Goal: Task Accomplishment & Management: Manage account settings

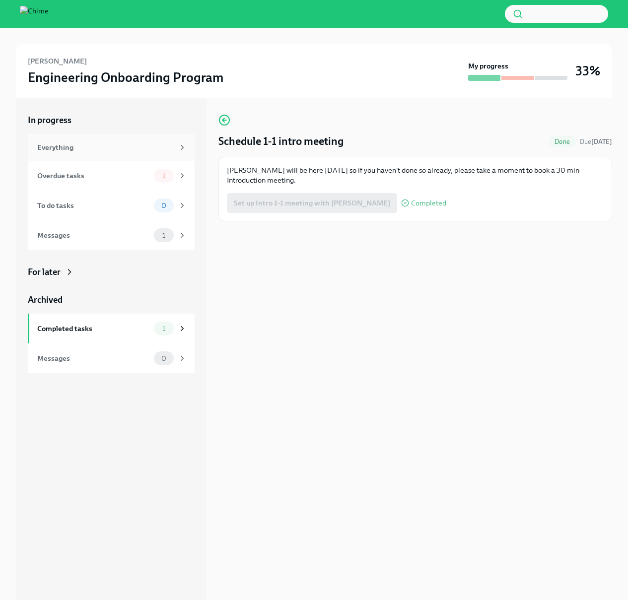
click at [71, 151] on div "Everything" at bounding box center [105, 147] width 136 height 11
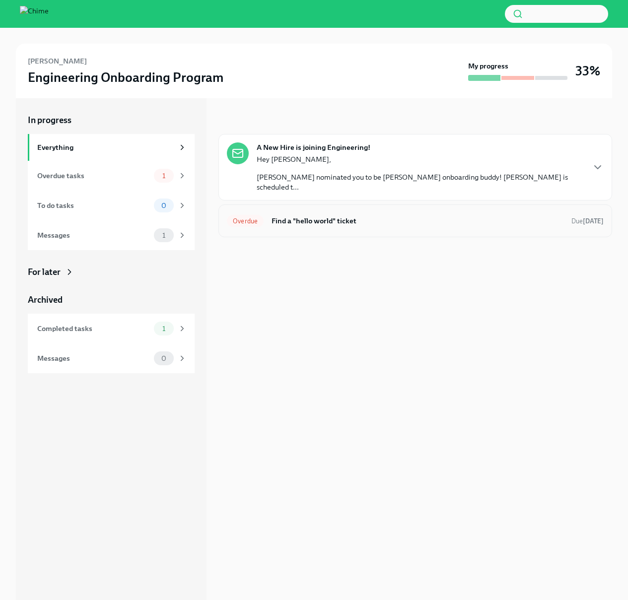
click at [397, 217] on div "Overdue Find a "hello world" ticket Due [DATE]" at bounding box center [415, 221] width 377 height 16
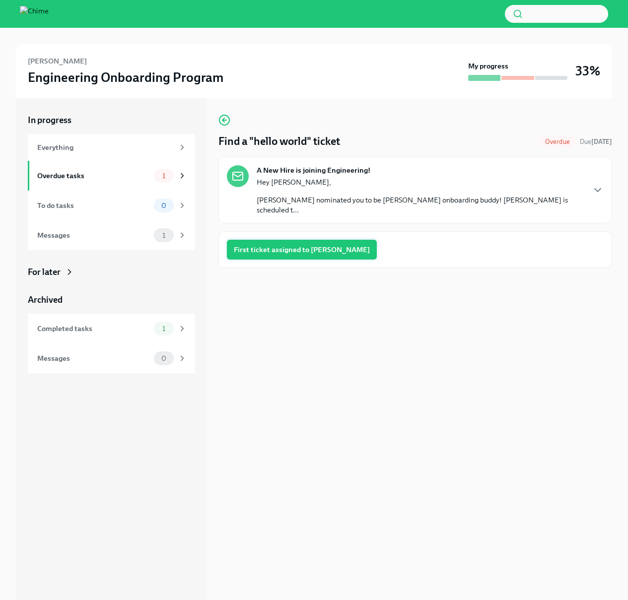
click at [312, 245] on span "First ticket assigned to [PERSON_NAME]" at bounding box center [302, 250] width 136 height 10
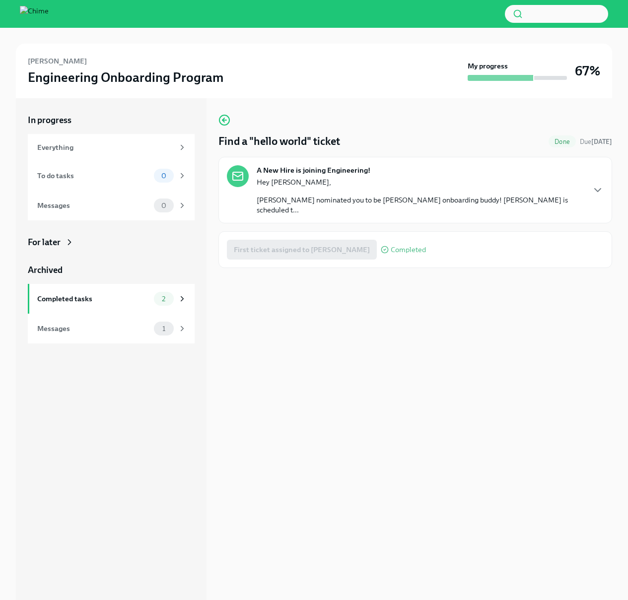
click at [126, 78] on h3 "Engineering Onboarding Program" at bounding box center [125, 77] width 195 height 18
click at [102, 174] on div "To do tasks" at bounding box center [93, 175] width 113 height 11
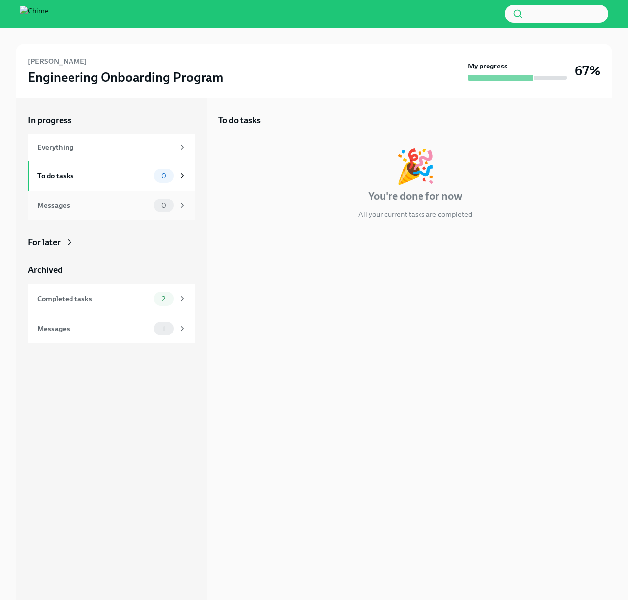
click at [100, 209] on div "Messages" at bounding box center [93, 205] width 113 height 11
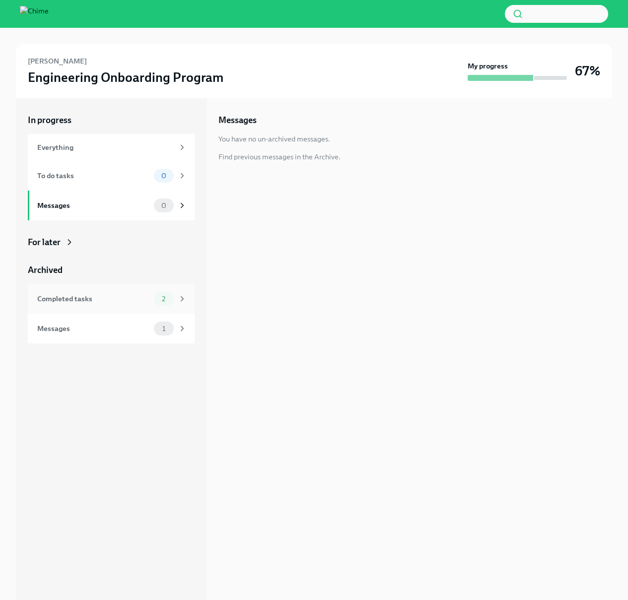
click at [113, 300] on div "Completed tasks" at bounding box center [93, 298] width 113 height 11
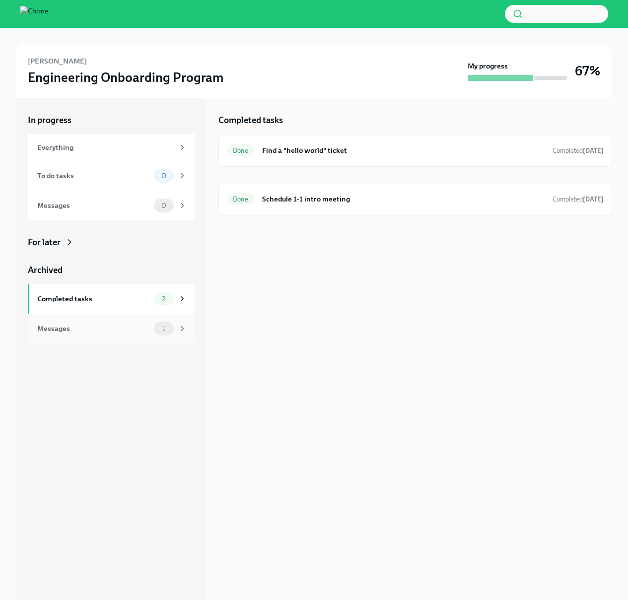
click at [100, 331] on div "Messages" at bounding box center [93, 328] width 113 height 11
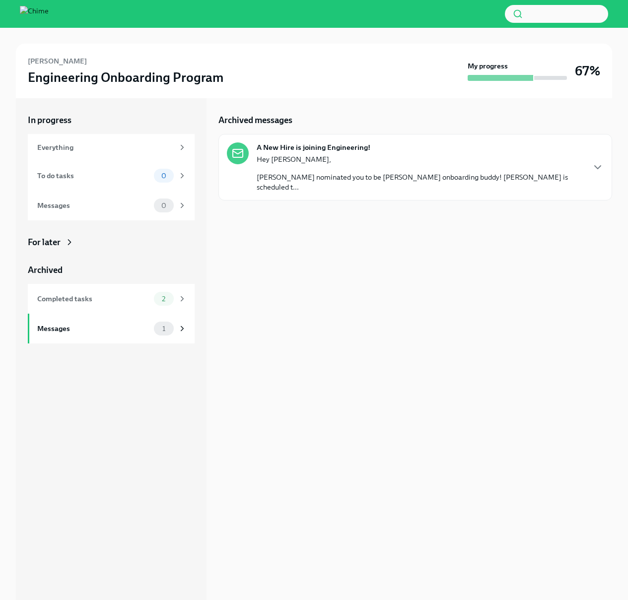
click at [291, 160] on p "Hey [PERSON_NAME]," at bounding box center [419, 159] width 327 height 10
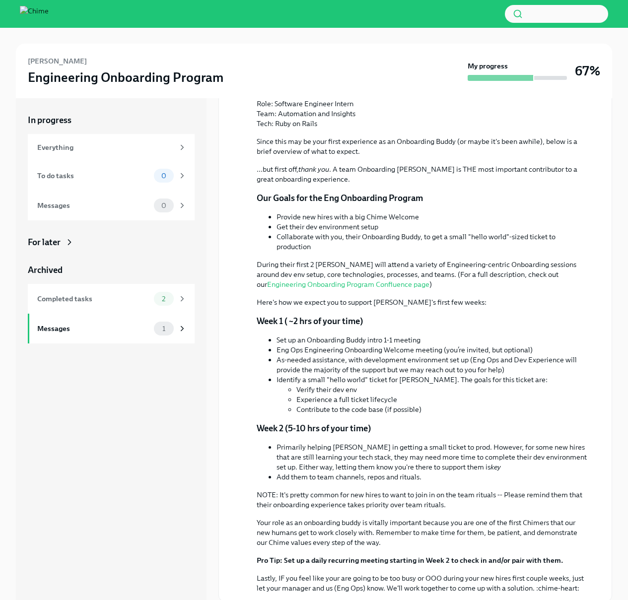
scroll to position [154, 0]
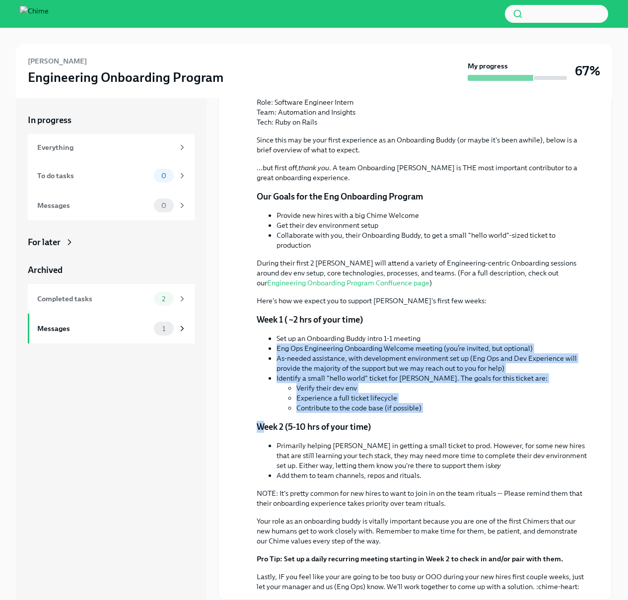
drag, startPoint x: 265, startPoint y: 339, endPoint x: 264, endPoint y: 416, distance: 77.4
click at [264, 413] on div "Hey [PERSON_NAME], [PERSON_NAME] nominated you to be [PERSON_NAME] onboarding b…" at bounding box center [421, 317] width 331 height 550
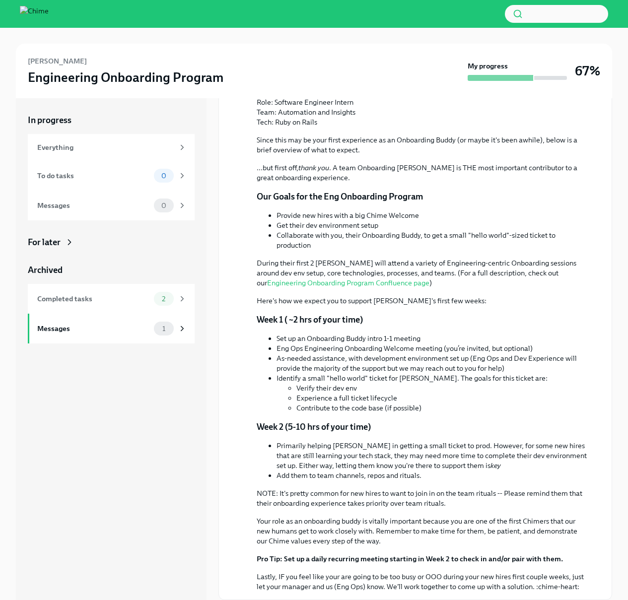
click at [263, 440] on ul "Primarily helping [PERSON_NAME] in getting a small ticket to prod. However, for…" at bounding box center [421, 460] width 331 height 40
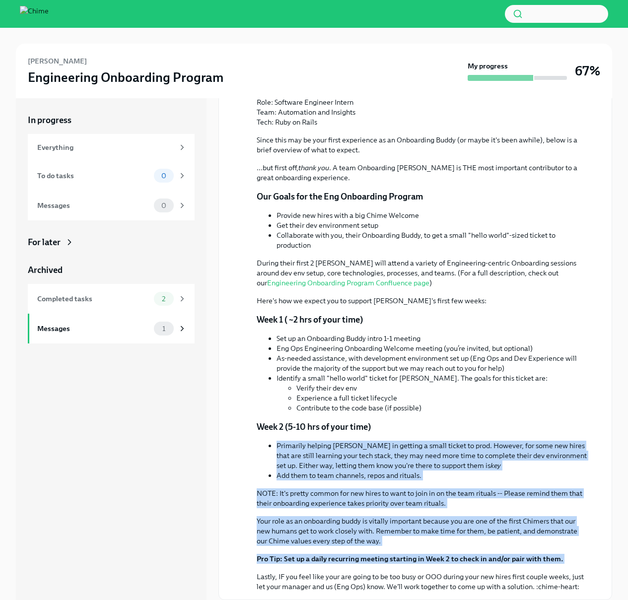
drag, startPoint x: 260, startPoint y: 434, endPoint x: 256, endPoint y: 563, distance: 129.0
click at [256, 563] on div "Hey [PERSON_NAME], [PERSON_NAME] nominated you to be [PERSON_NAME] onboarding b…" at bounding box center [421, 317] width 331 height 550
click at [257, 571] on p "Lastly, IF you feel like your are going to be too busy or OOO during your new h…" at bounding box center [421, 581] width 331 height 20
